Goal: Task Accomplishment & Management: Use online tool/utility

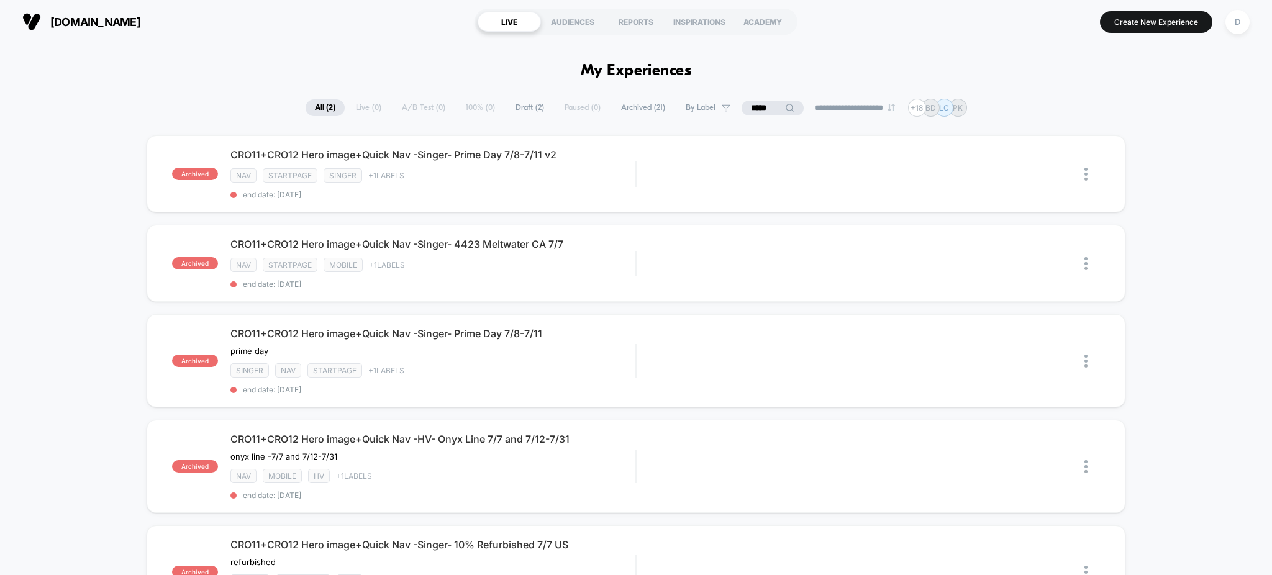
click at [517, 106] on span "Draft ( 2 )" at bounding box center [529, 107] width 47 height 17
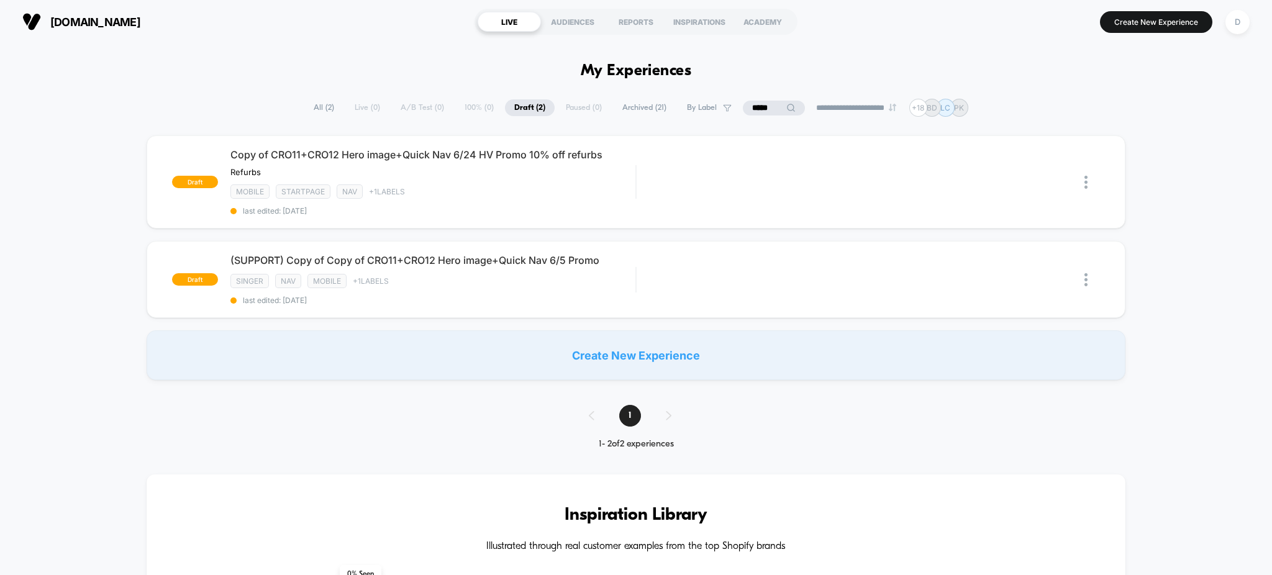
click at [416, 110] on div "**********" at bounding box center [636, 108] width 664 height 18
drag, startPoint x: 774, startPoint y: 110, endPoint x: 672, endPoint y: 86, distance: 104.7
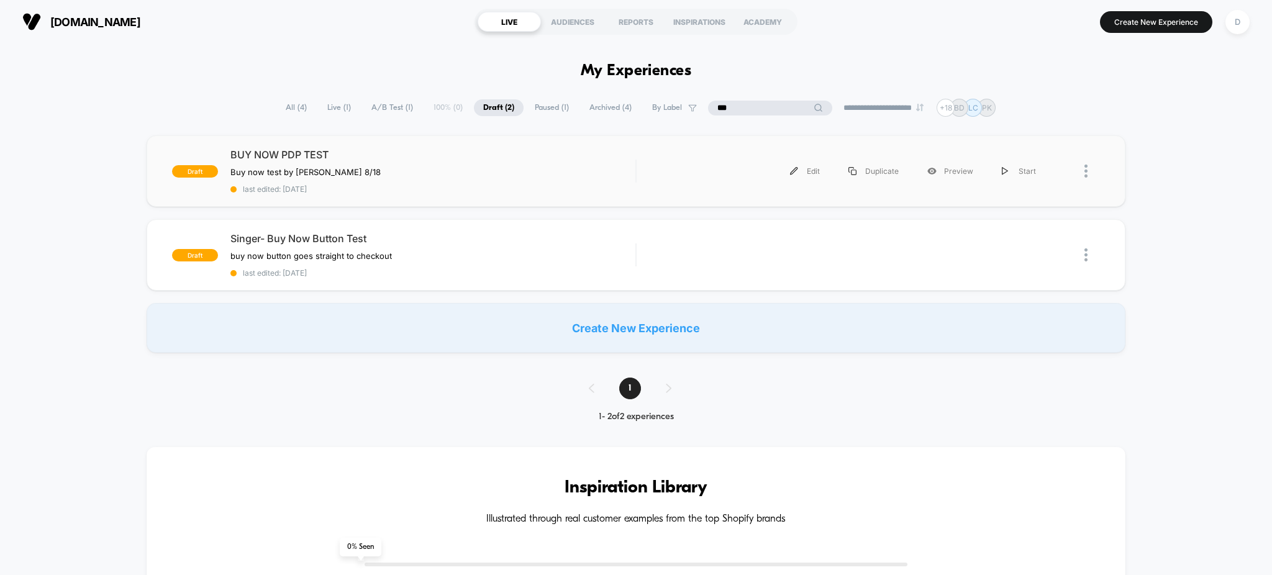
type input "***"
click at [694, 192] on div "draft BUY NOW PDP TEST Buy now test by Grant 8/18 Click to edit experience deta…" at bounding box center [636, 170] width 979 height 71
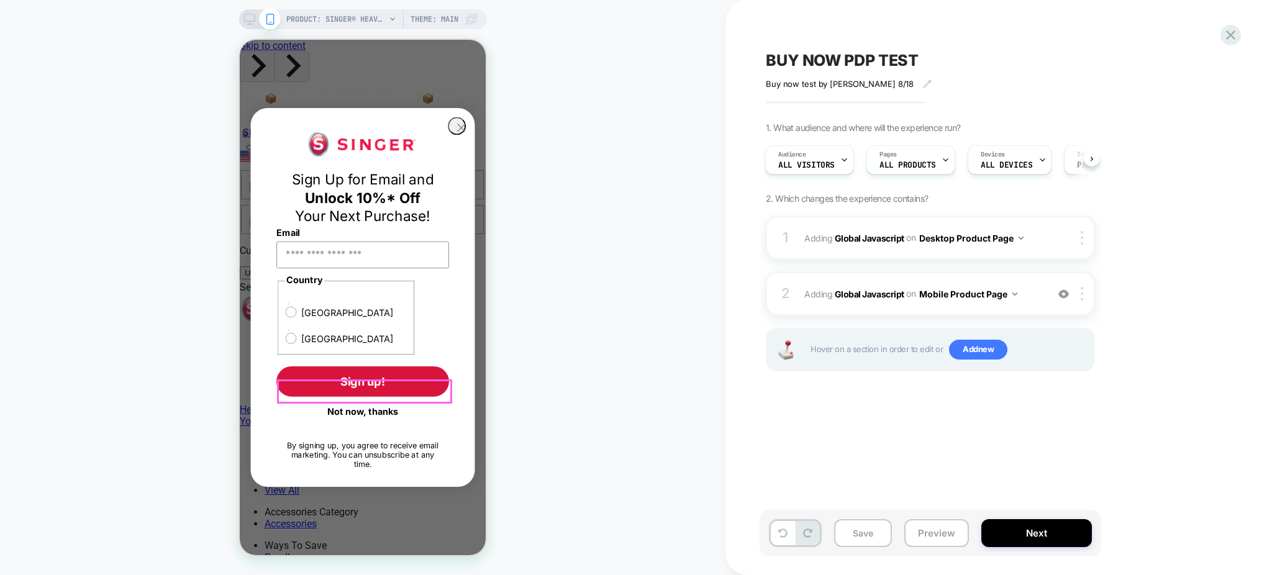
click at [371, 401] on button "Not now, thanks" at bounding box center [362, 411] width 173 height 21
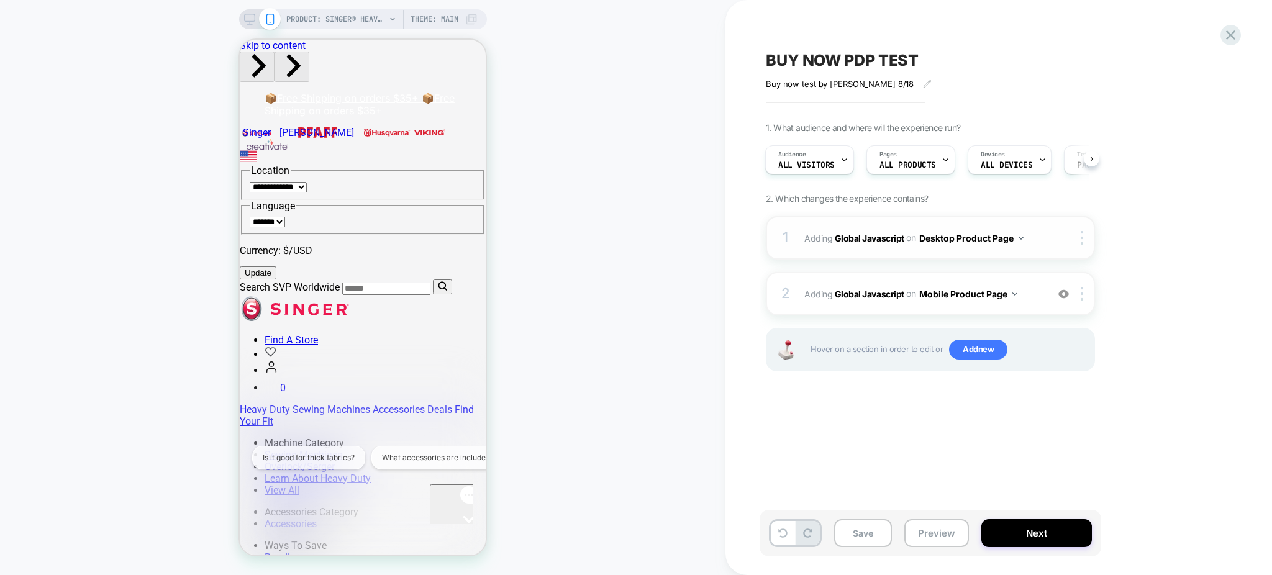
click at [888, 234] on b "Global Javascript" at bounding box center [869, 237] width 70 height 11
click at [453, 535] on div "Open gorgias live chat" at bounding box center [469, 543] width 68 height 16
click at [859, 238] on b "Global Javascript" at bounding box center [869, 237] width 70 height 11
click at [1019, 248] on div "1 Adding Global Javascript on Desktop Product Page Copy to Mobile Target All De…" at bounding box center [930, 237] width 329 height 43
click at [1021, 242] on span "Adding Global Javascript on Desktop Product Page" at bounding box center [922, 238] width 237 height 18
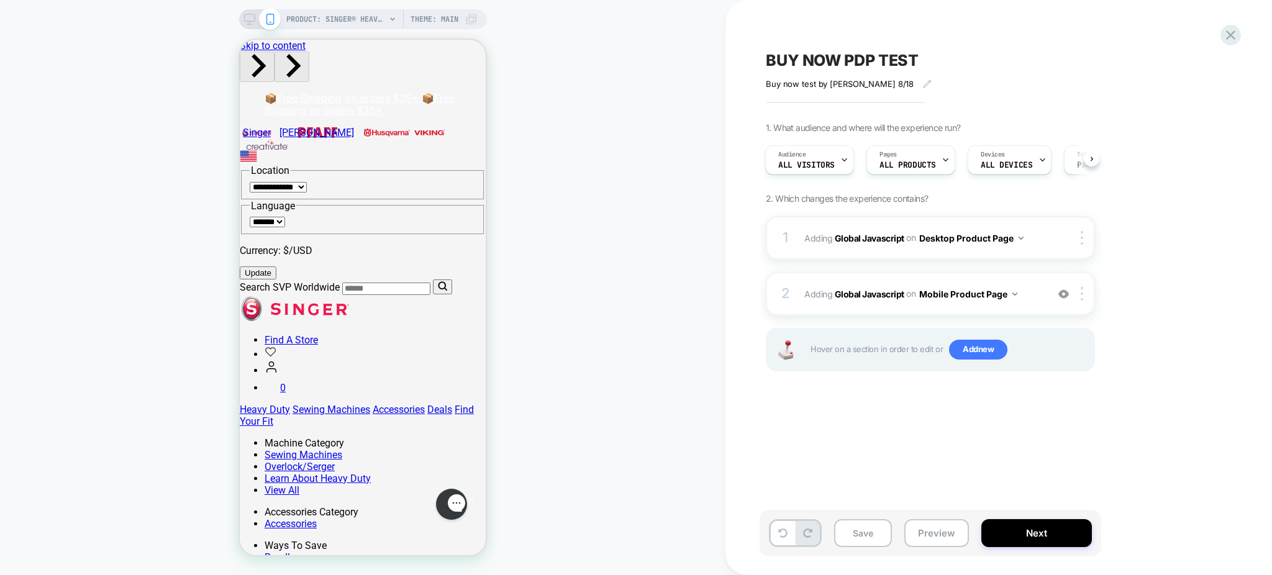
click at [1020, 240] on button "Desktop Product Page" at bounding box center [971, 238] width 104 height 18
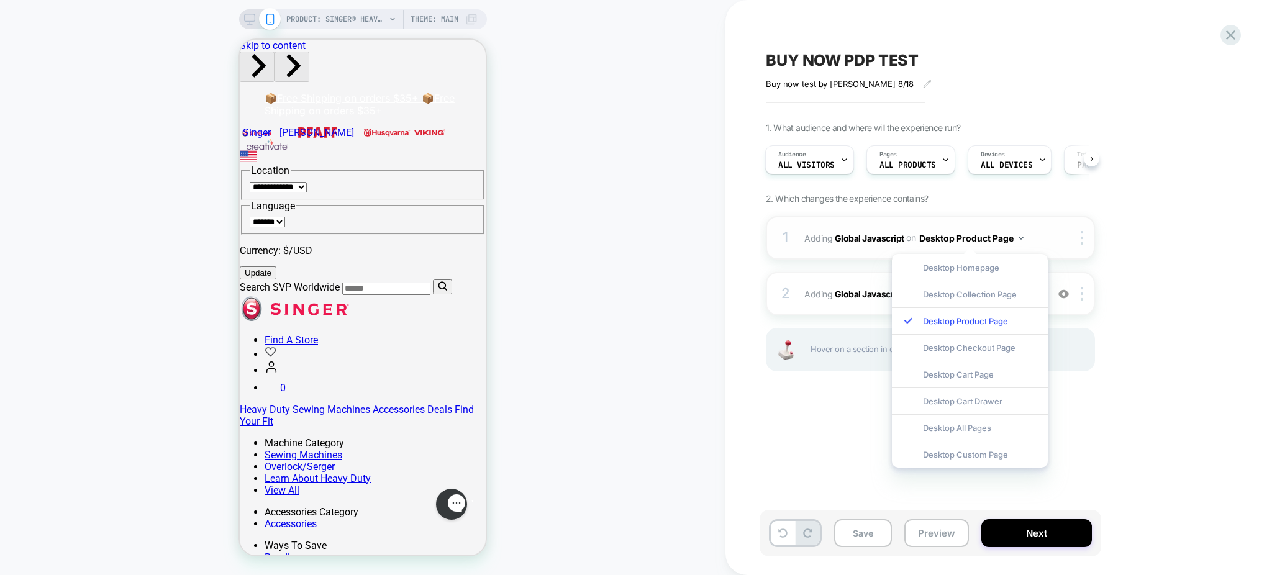
click at [856, 235] on b "Global Javascript" at bounding box center [869, 237] width 70 height 11
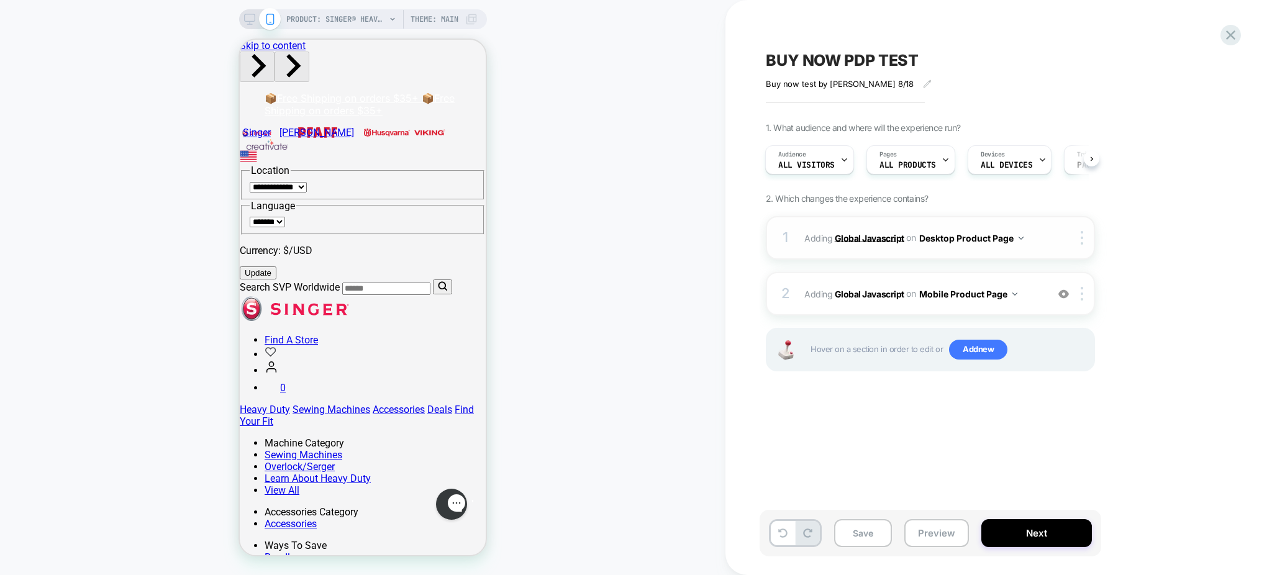
click at [869, 238] on b "Global Javascript" at bounding box center [869, 237] width 70 height 11
click at [1080, 248] on div "1 Adding Global Javascript on Desktop Product Page Copy to Mobile Target All De…" at bounding box center [930, 237] width 329 height 43
click at [1086, 239] on div at bounding box center [1084, 238] width 20 height 14
click at [846, 233] on b "Global Javascript" at bounding box center [869, 237] width 70 height 11
click at [861, 235] on b "Global Javascript" at bounding box center [869, 237] width 70 height 11
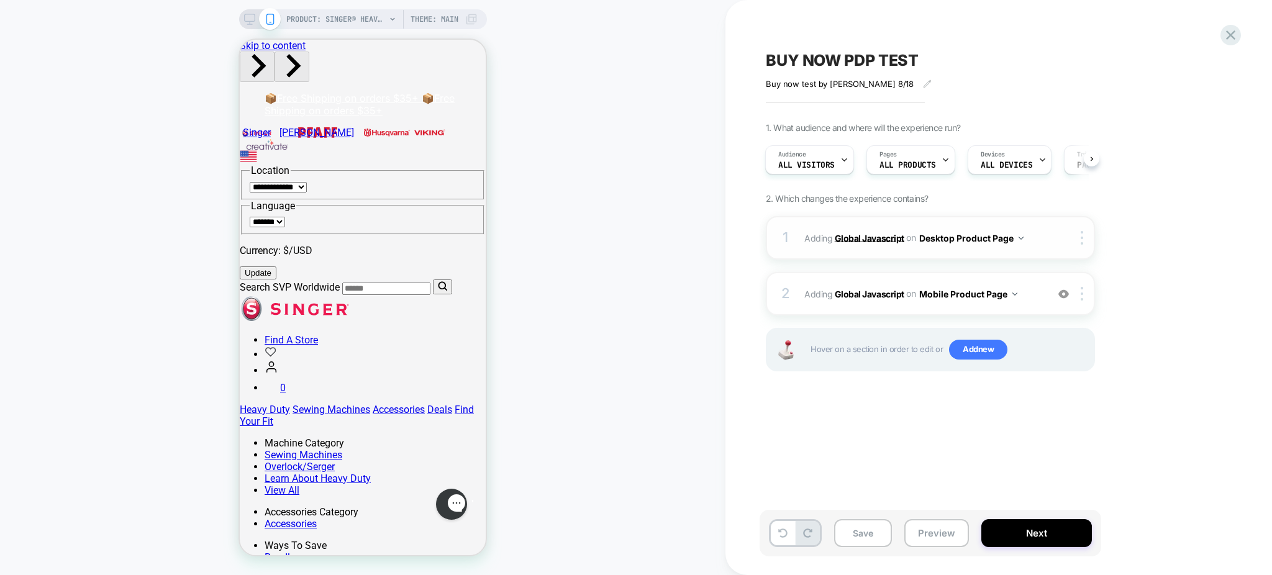
click at [861, 235] on b "Global Javascript" at bounding box center [869, 237] width 70 height 11
click at [859, 235] on b "Global Javascript" at bounding box center [869, 237] width 70 height 11
click at [882, 288] on b "Global Javascript" at bounding box center [869, 293] width 70 height 11
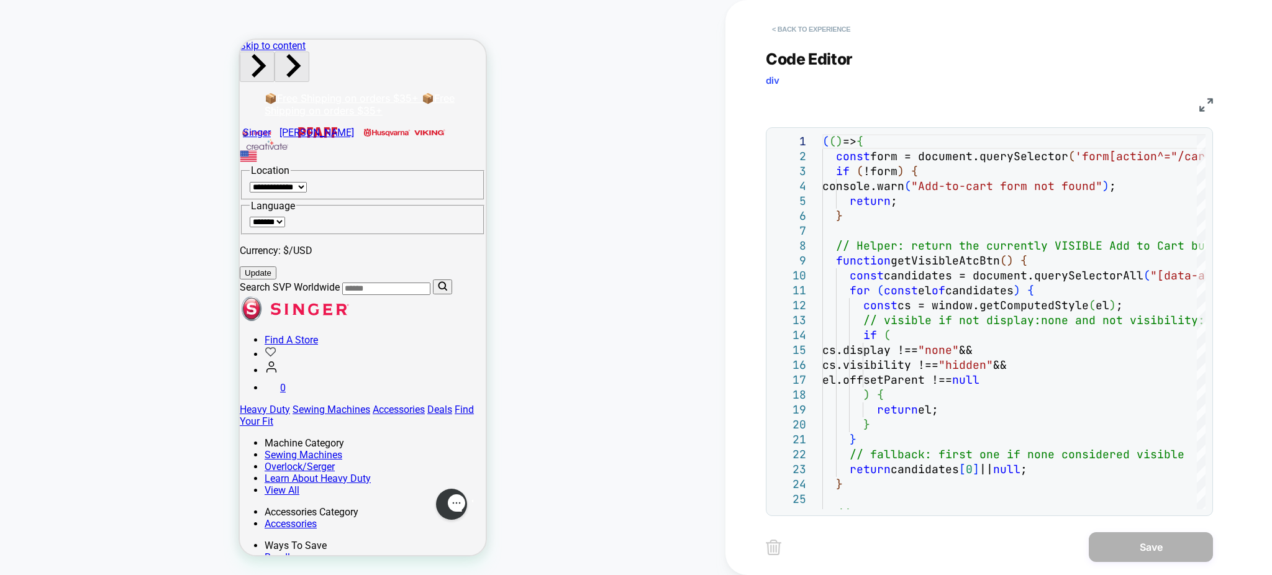
click at [805, 29] on button "< Back to experience" at bounding box center [811, 29] width 91 height 20
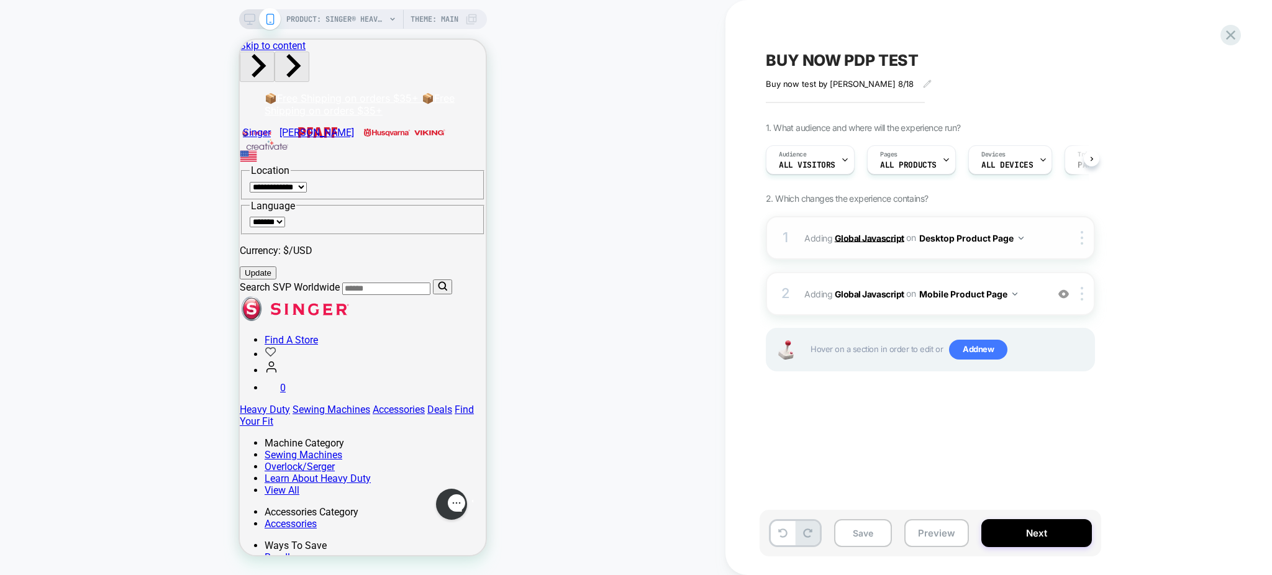
scroll to position [0, 1]
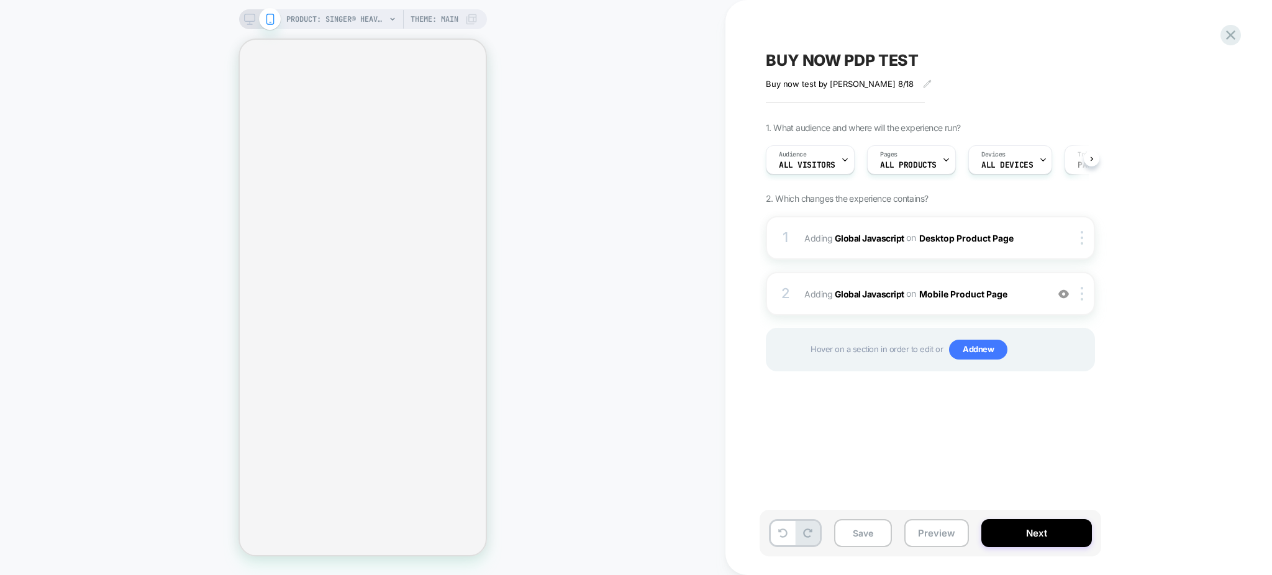
scroll to position [0, 1]
click at [870, 287] on span "Adding Global Javascript on Mobile Product Page" at bounding box center [922, 294] width 237 height 18
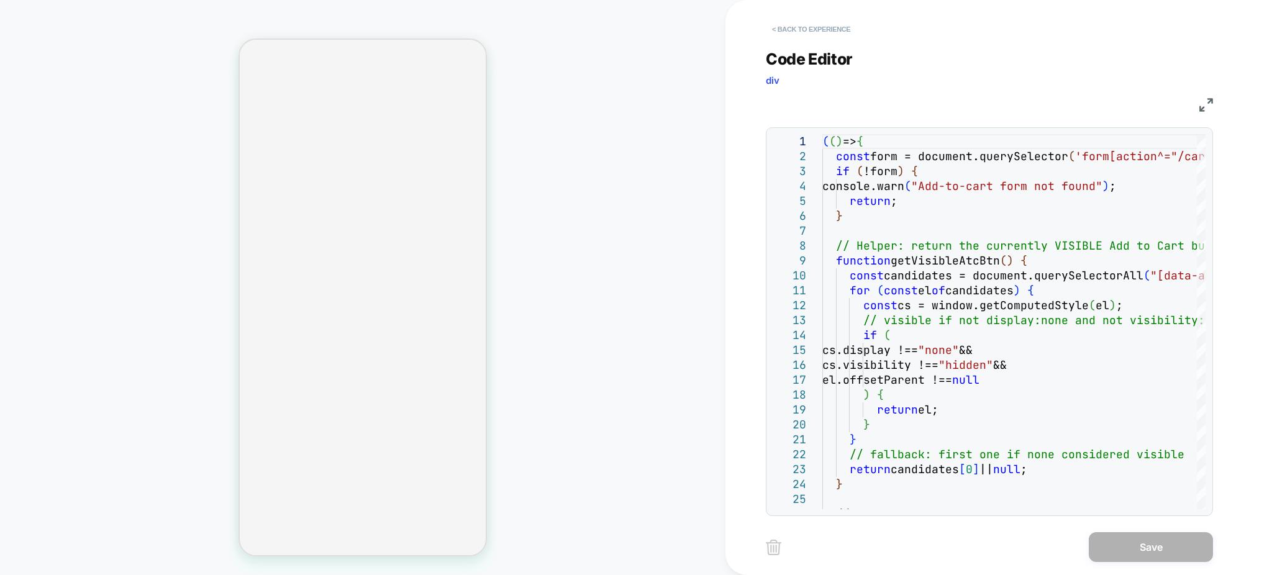
click at [816, 27] on button "< Back to experience" at bounding box center [811, 29] width 91 height 20
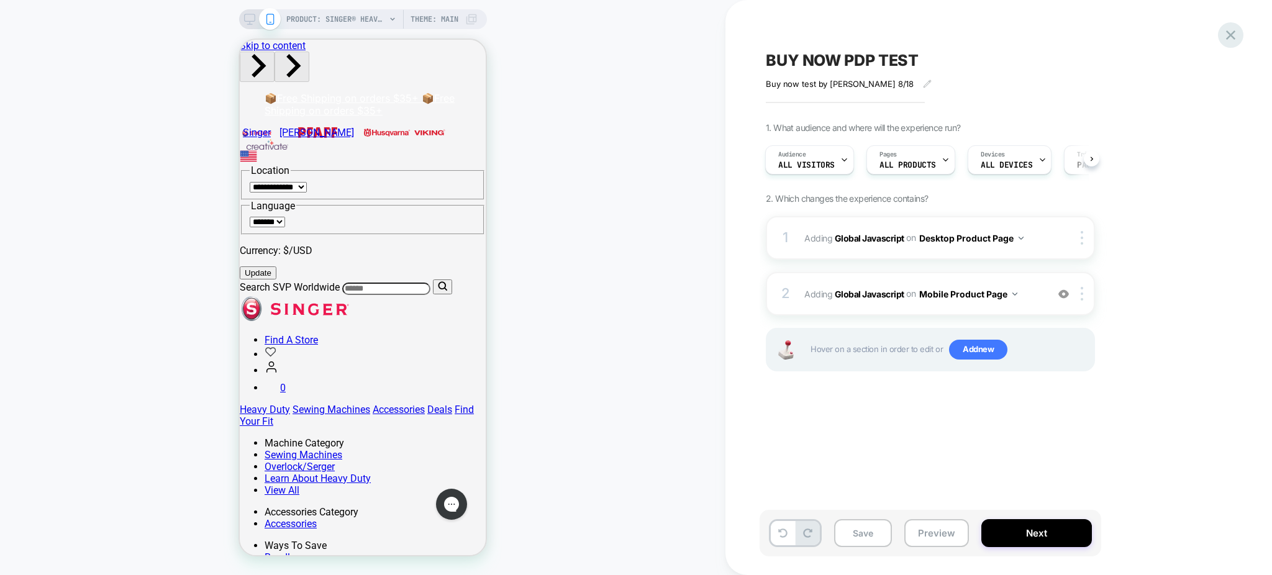
scroll to position [0, 0]
click at [1232, 32] on icon at bounding box center [1230, 34] width 9 height 9
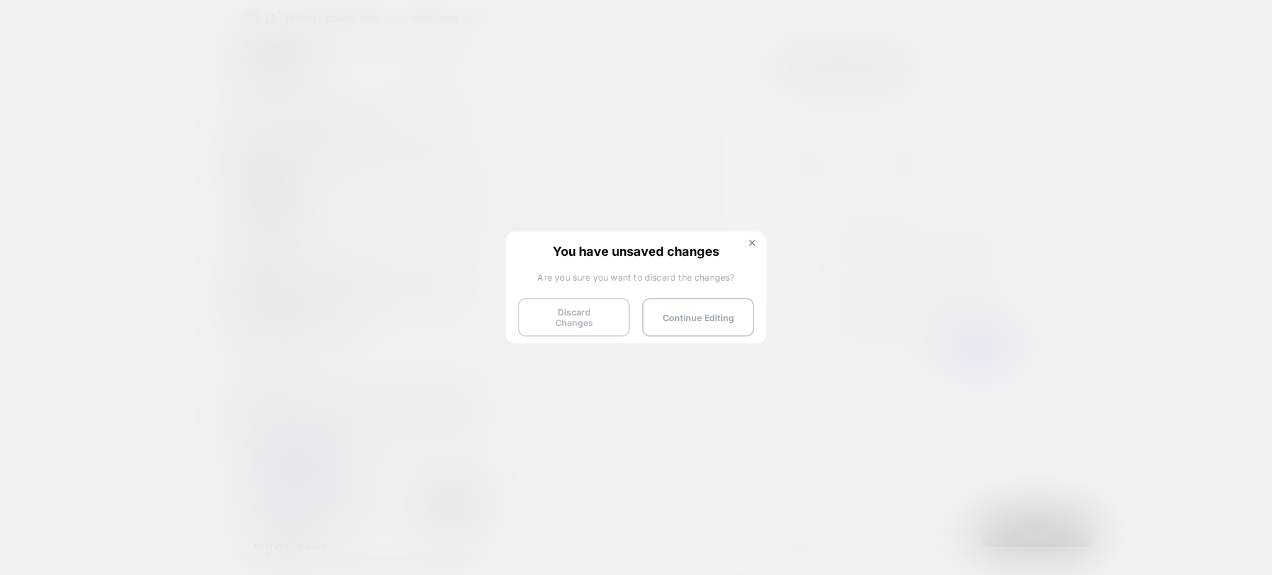
click at [566, 308] on button "Discard Changes" at bounding box center [574, 317] width 112 height 38
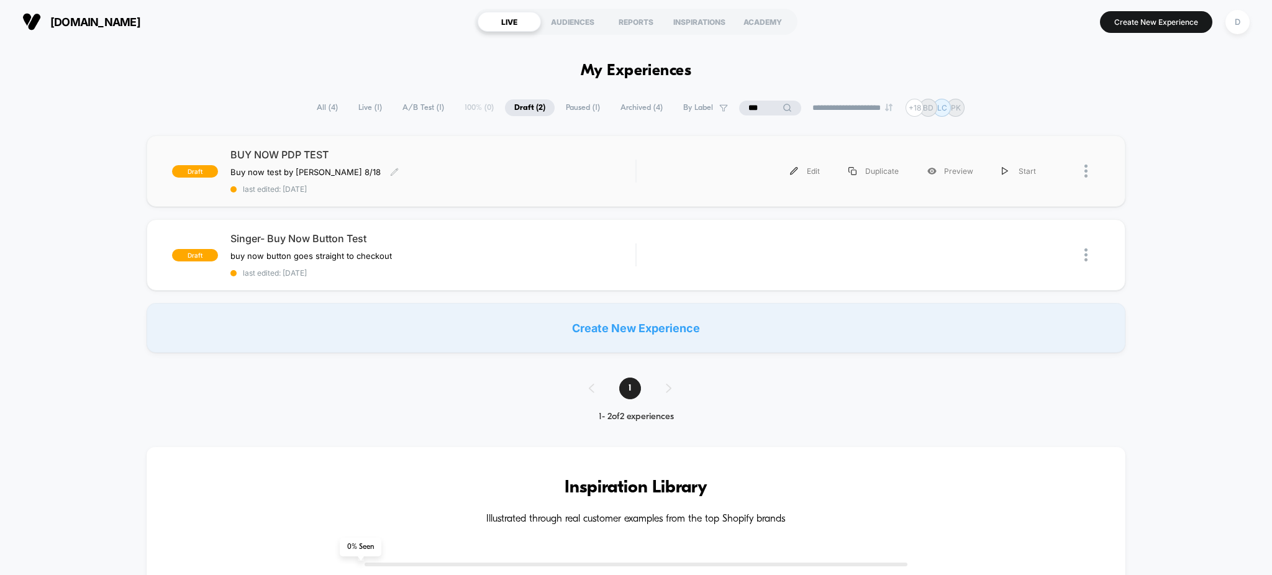
click at [517, 186] on span "last edited: [DATE]" at bounding box center [432, 188] width 405 height 9
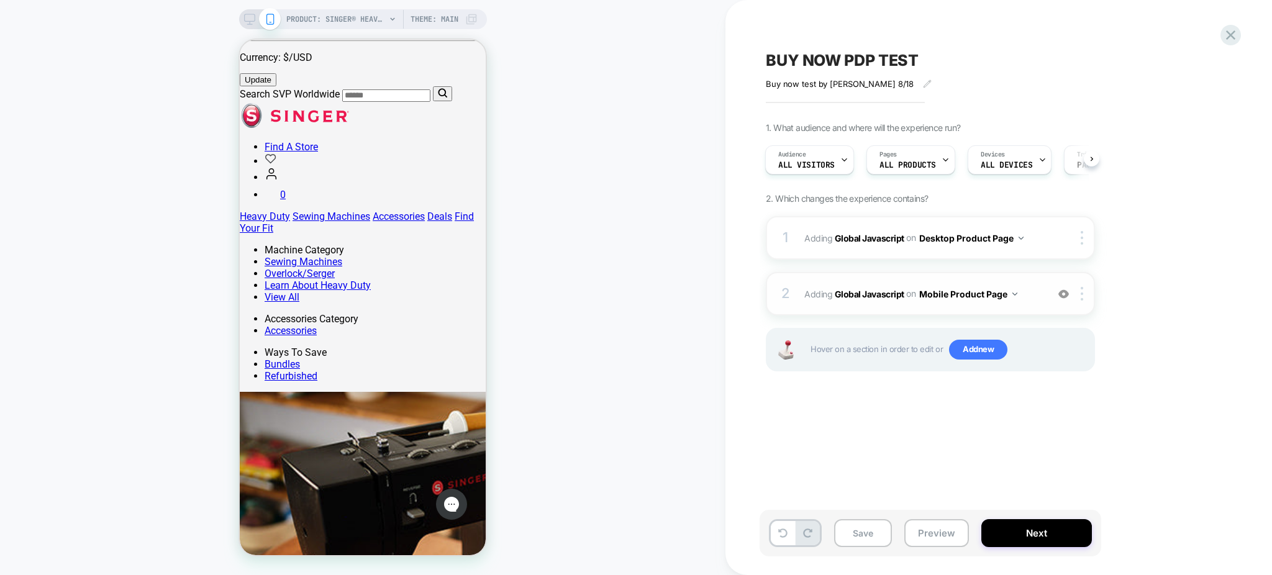
click at [885, 302] on span "Adding Global Javascript on Mobile Product Page" at bounding box center [922, 294] width 237 height 18
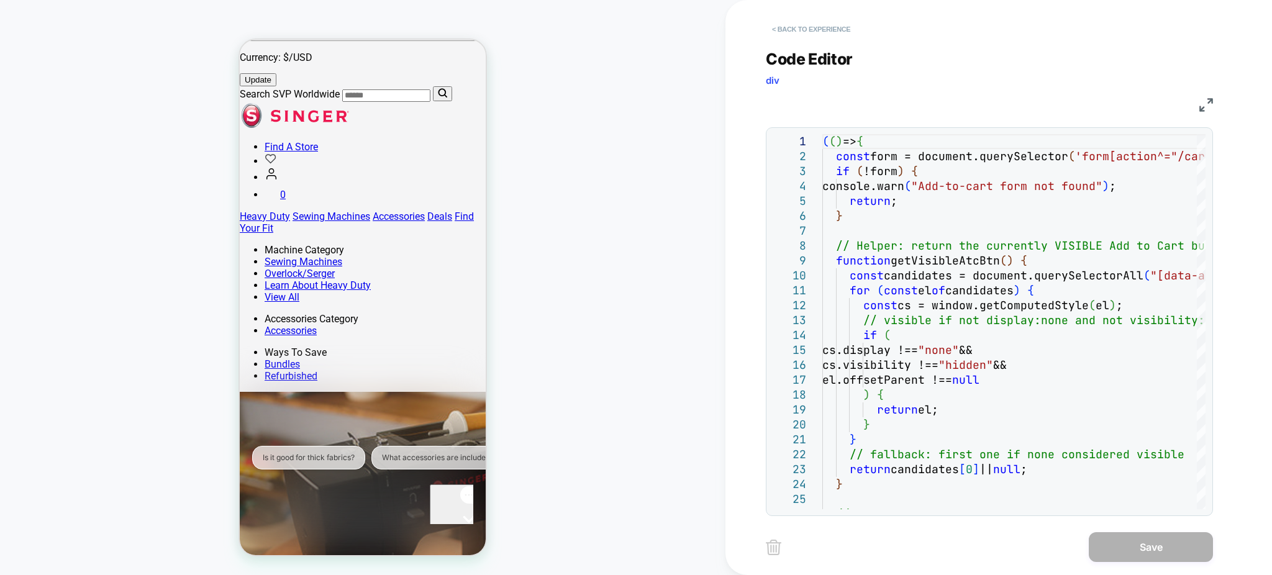
click at [802, 29] on button "< Back to experience" at bounding box center [811, 29] width 91 height 20
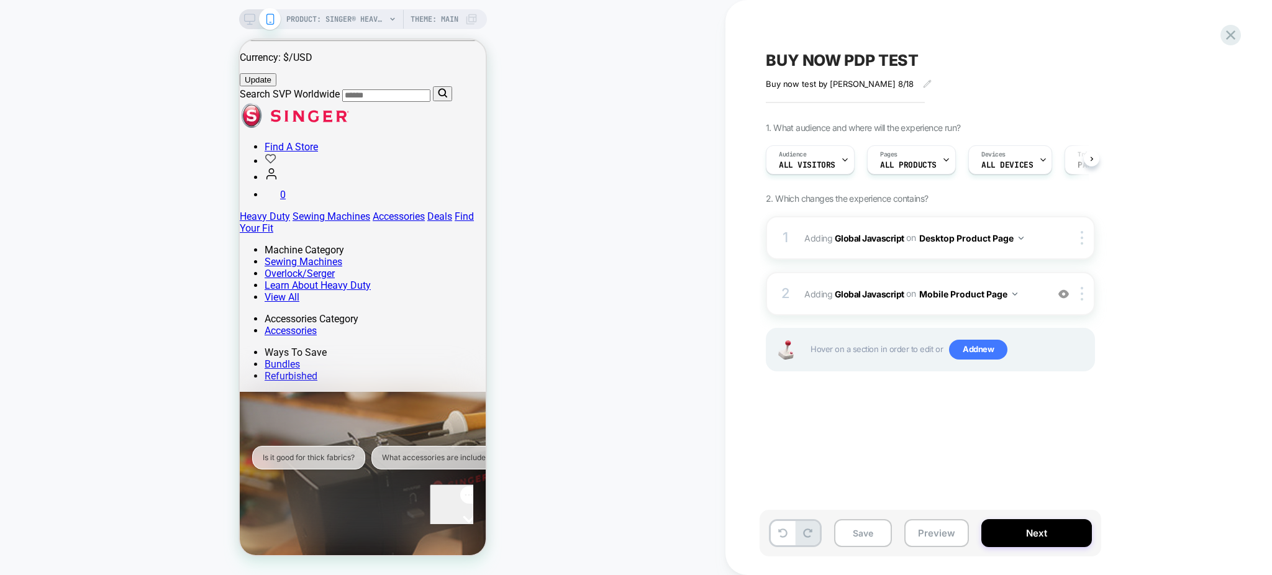
scroll to position [0, 1]
click at [459, 535] on div "Open gorgias live chat" at bounding box center [469, 543] width 68 height 16
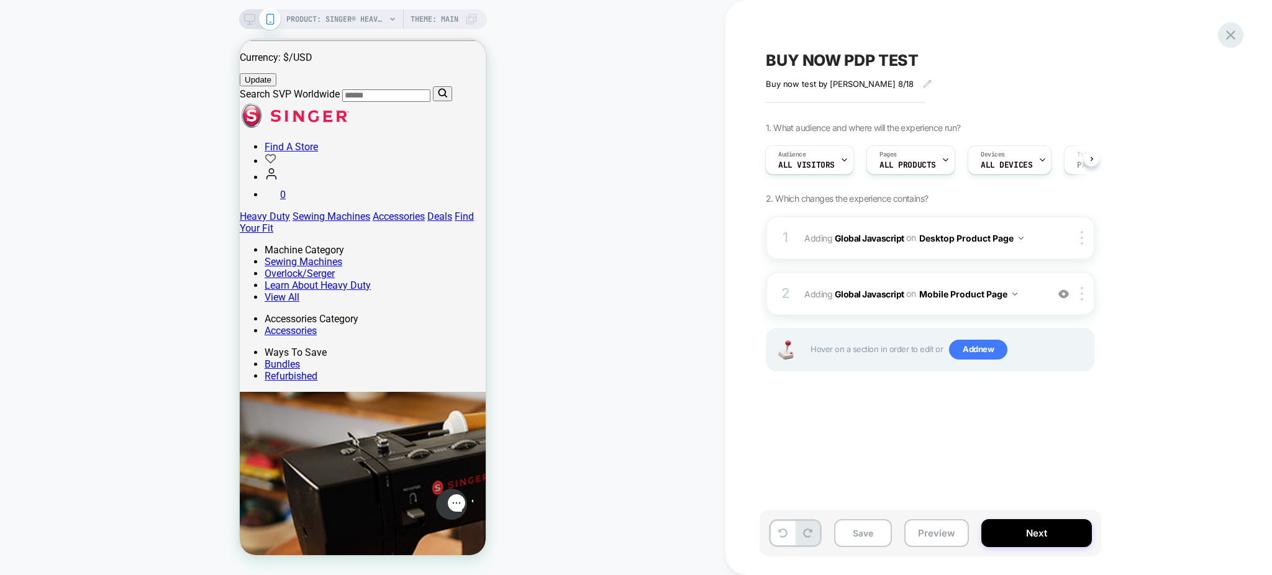
click at [1234, 38] on icon at bounding box center [1230, 35] width 17 height 17
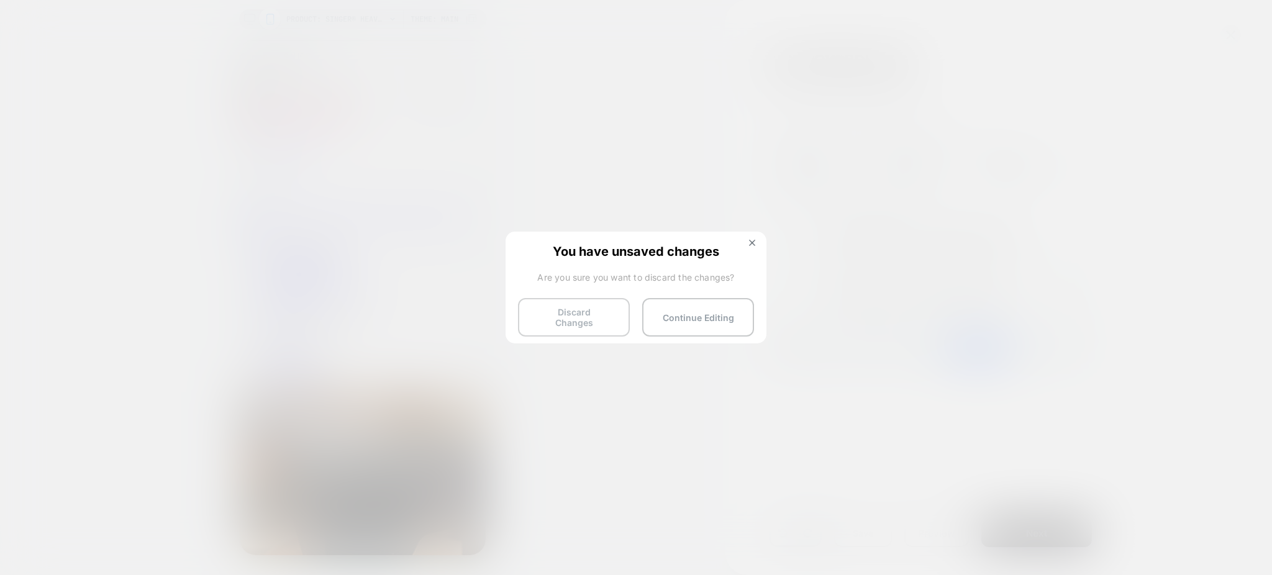
click at [582, 305] on button "Discard Changes" at bounding box center [574, 317] width 112 height 38
